Goal: Transaction & Acquisition: Purchase product/service

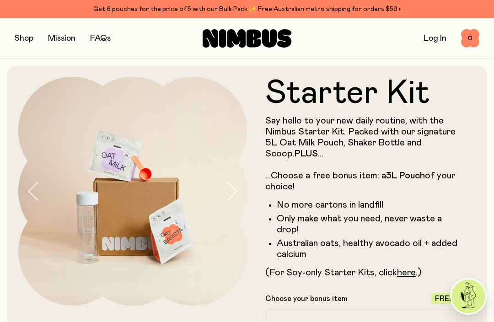
click at [22, 34] on button "button" at bounding box center [24, 38] width 19 height 13
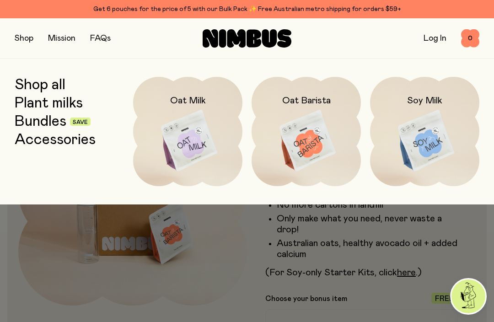
click at [184, 140] on img at bounding box center [187, 141] width 109 height 129
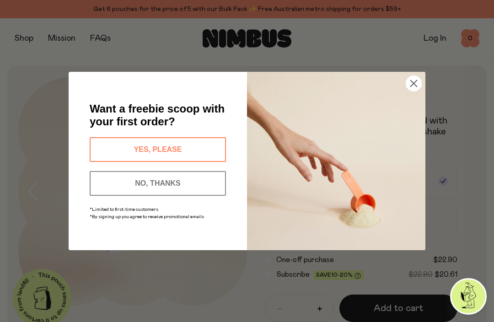
click at [151, 152] on button "YES, PLEASE" at bounding box center [158, 149] width 136 height 25
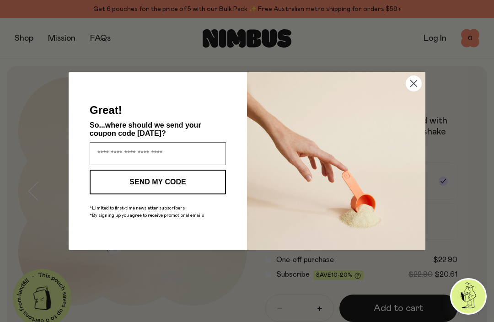
click at [141, 156] on input "Enter your email address" at bounding box center [158, 153] width 136 height 23
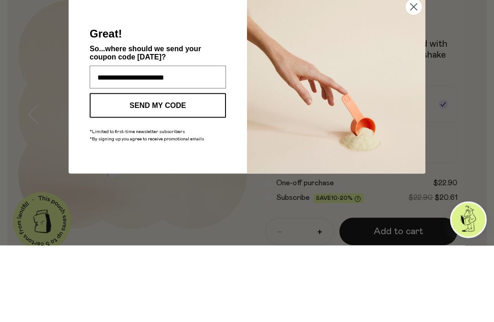
scroll to position [77, 0]
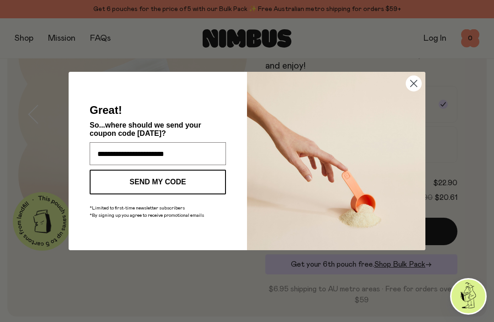
type input "**********"
click at [415, 88] on circle "Close dialog" at bounding box center [413, 83] width 15 height 15
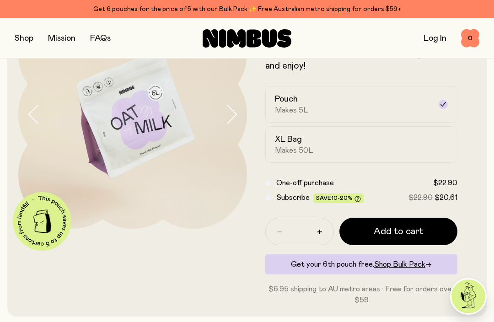
click at [304, 143] on div "XL Bag Makes 50L" at bounding box center [353, 144] width 157 height 21
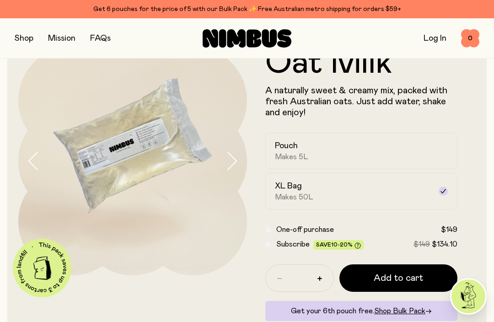
scroll to position [28, 0]
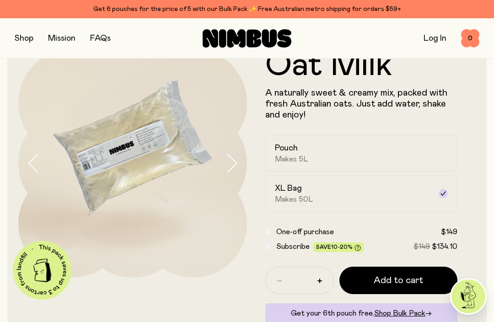
click at [297, 151] on h2 "Pouch" at bounding box center [286, 148] width 23 height 11
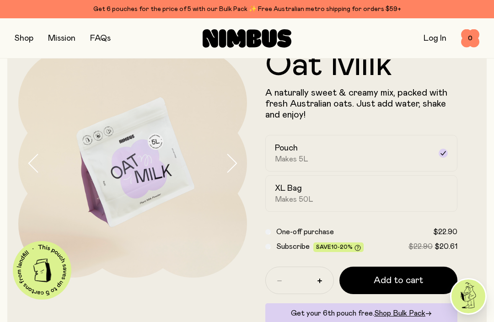
click at [404, 280] on span "Add to cart" at bounding box center [398, 280] width 49 height 13
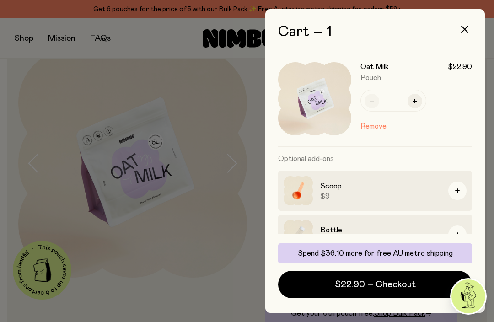
click at [423, 283] on button "$22.90 – Checkout" at bounding box center [375, 284] width 194 height 27
